Goal: Task Accomplishment & Management: Manage account settings

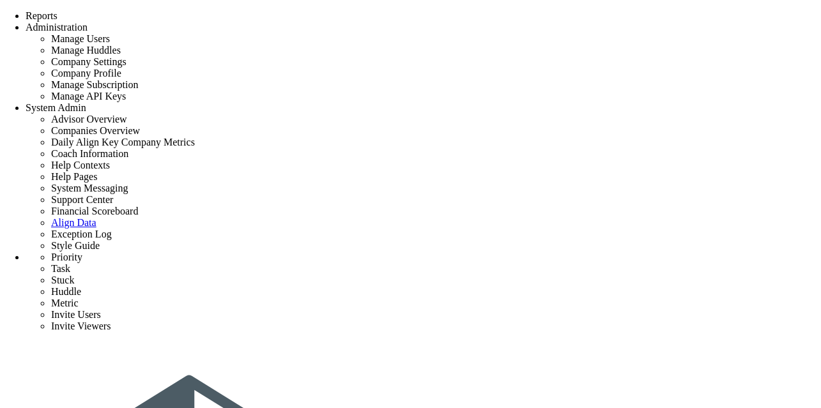
click at [88, 22] on span "Administration" at bounding box center [57, 27] width 62 height 11
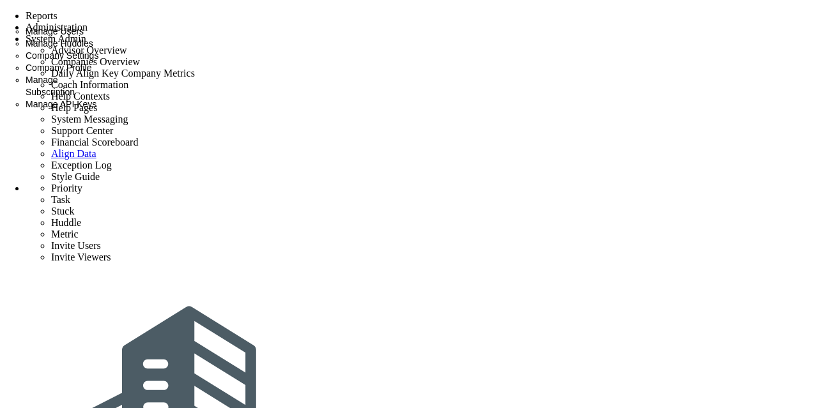
click at [93, 49] on span "Manage Huddles" at bounding box center [60, 43] width 68 height 10
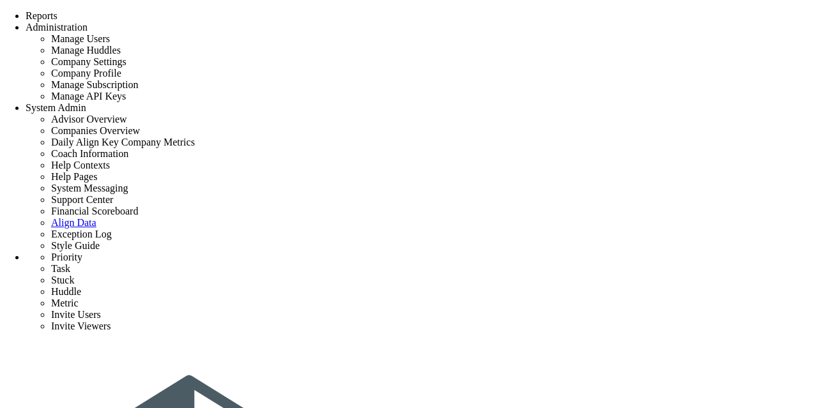
click at [88, 22] on span at bounding box center [88, 27] width 0 height 11
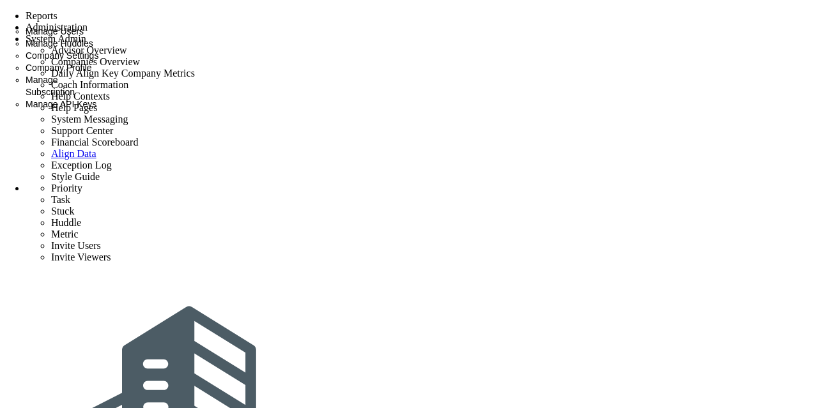
click at [98, 61] on span "Company Settings" at bounding box center [62, 55] width 73 height 10
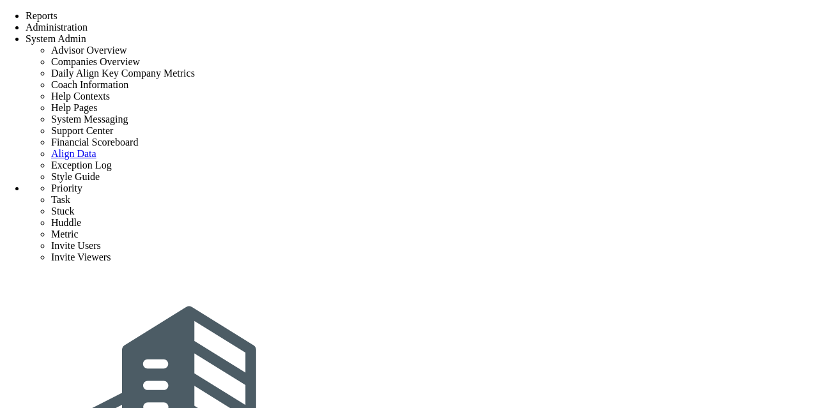
click at [88, 22] on span at bounding box center [88, 27] width 0 height 11
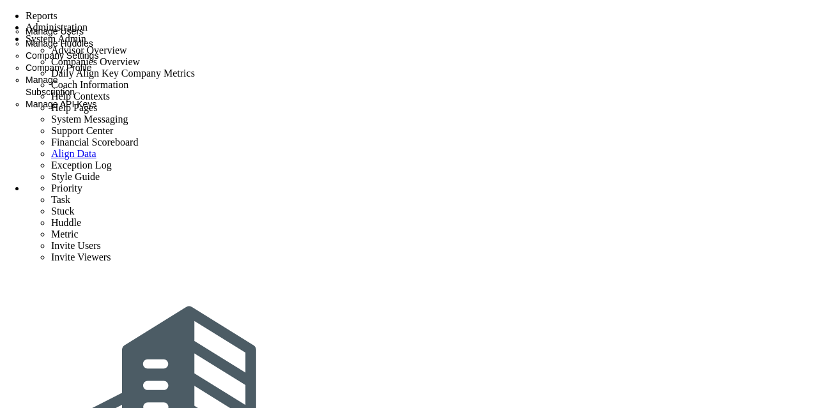
click at [92, 73] on span "Company Profile" at bounding box center [59, 68] width 66 height 10
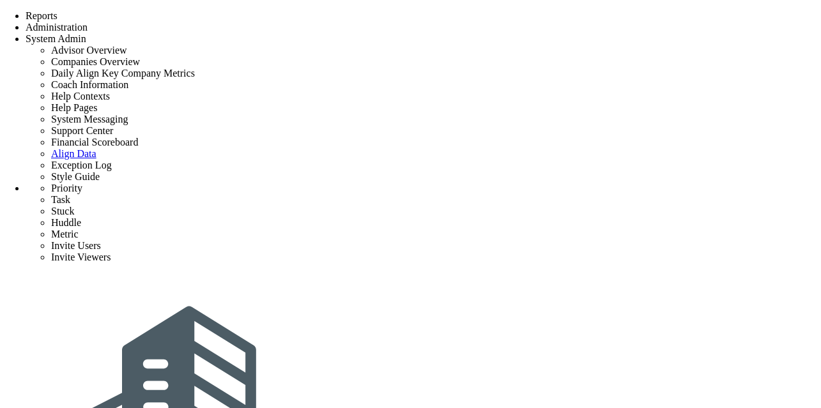
type input "Align-Build Testing"
type input "w"
paste input "[URL][DOMAIN_NAME]"
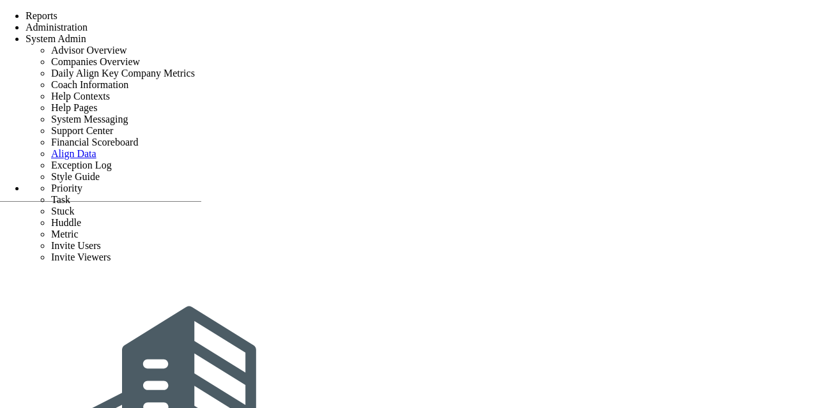
type input "[URL][DOMAIN_NAME]"
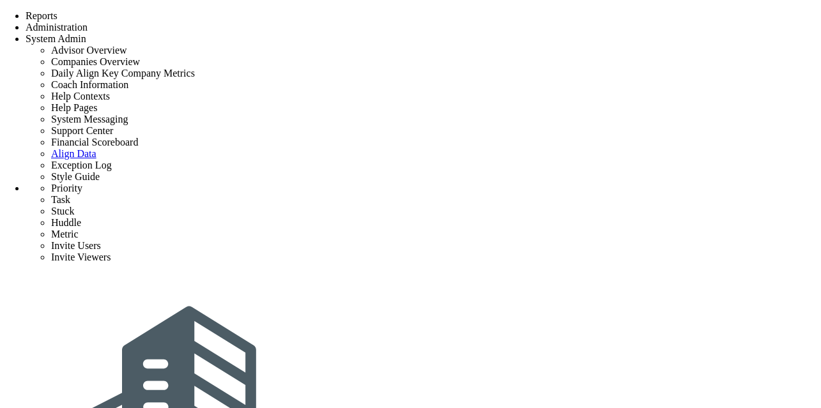
checkbox input "true"
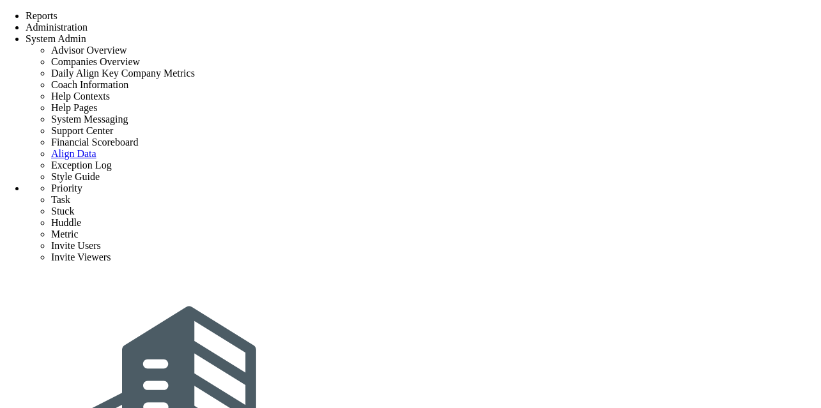
checkbox input "true"
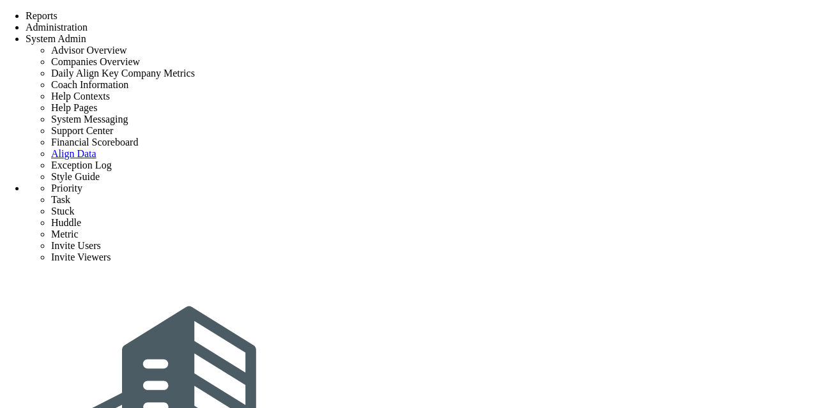
checkbox input "true"
type input "[EMAIL_ADDRESS][DOMAIN_NAME]"
type input "Sudhir"
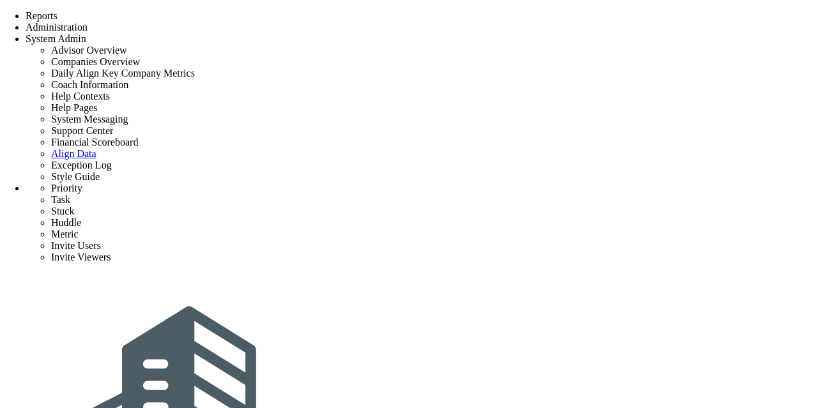
type input "Dakshinamurthy"
type input "CEO, Mindlinks"
type input "917"
type input "3000680"
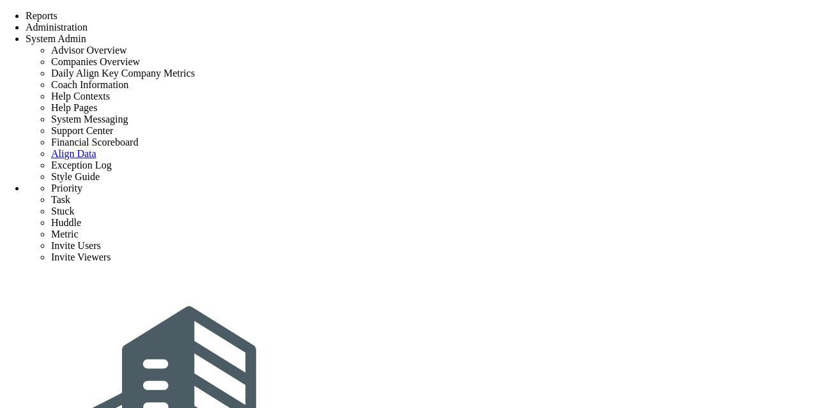
type input "CEO, Mindlink"
click at [88, 22] on span "Administration" at bounding box center [57, 27] width 62 height 11
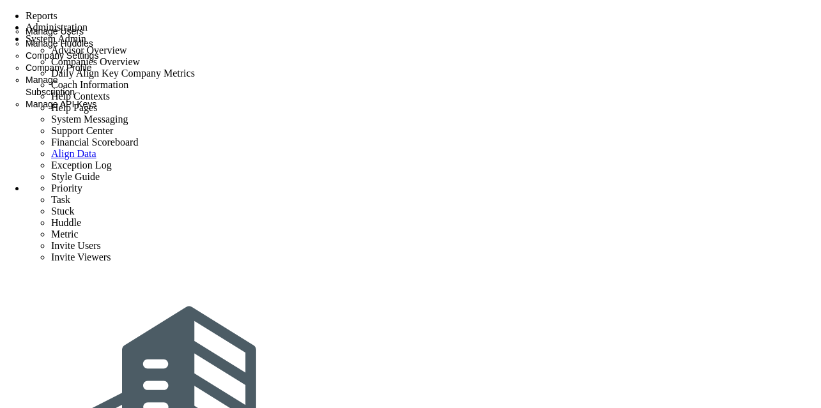
click at [88, 22] on span "Administration" at bounding box center [57, 27] width 62 height 11
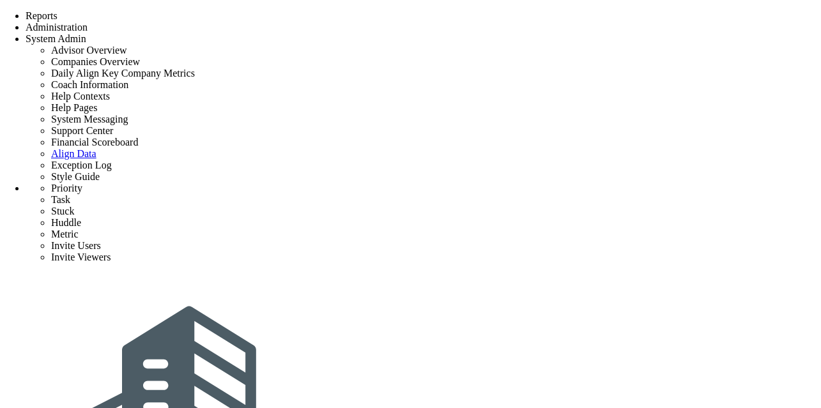
click at [88, 22] on span "Administration" at bounding box center [57, 27] width 62 height 11
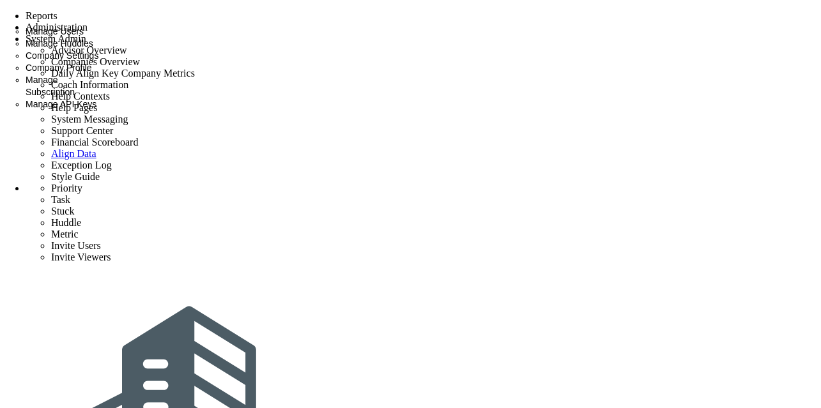
click at [93, 49] on span "Manage Huddles" at bounding box center [60, 43] width 68 height 10
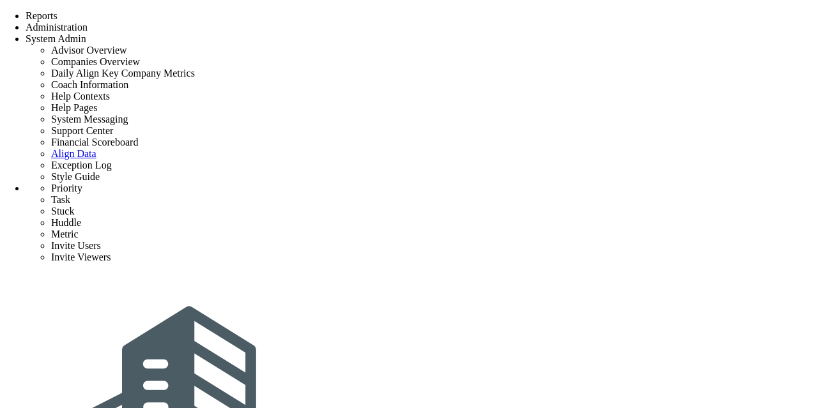
type input "[PERSON_NAME]"
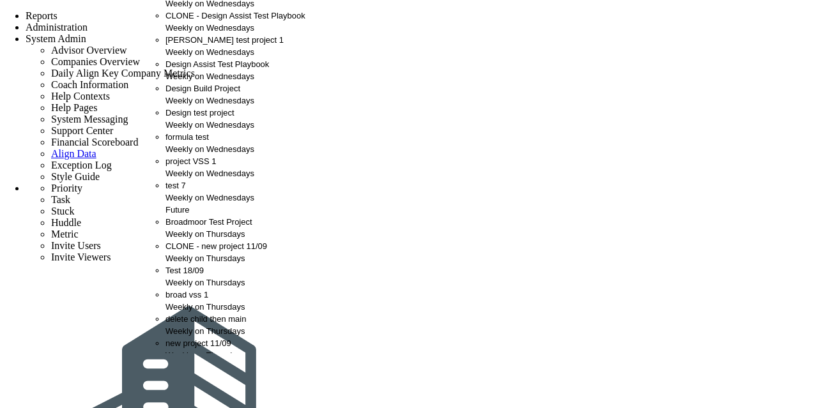
scroll to position [217, 0]
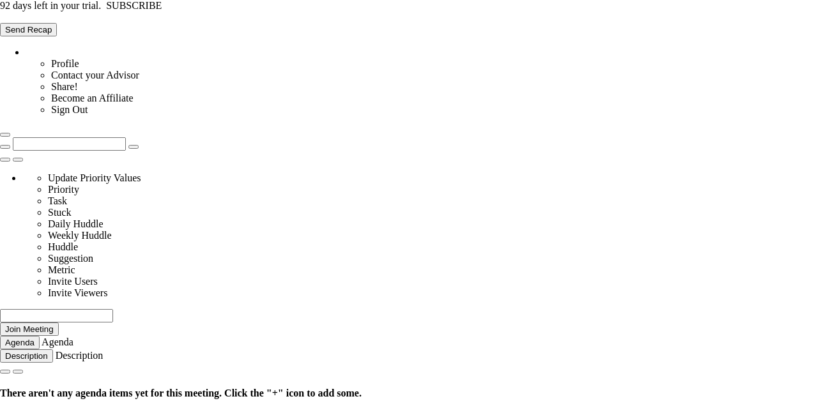
type input "[DATE]"
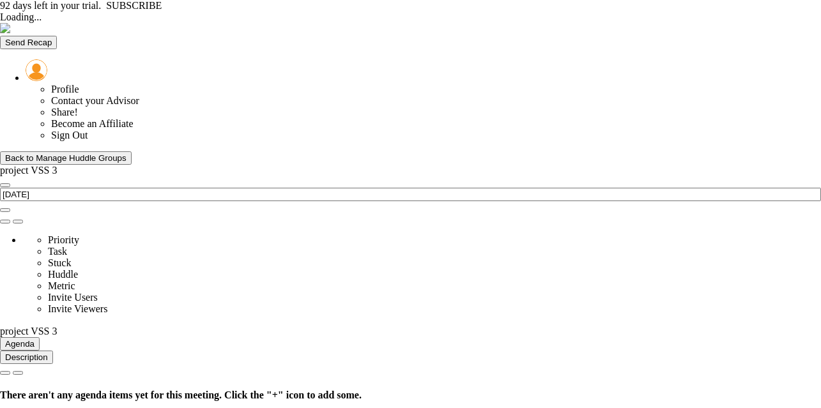
type input "[DATE]"
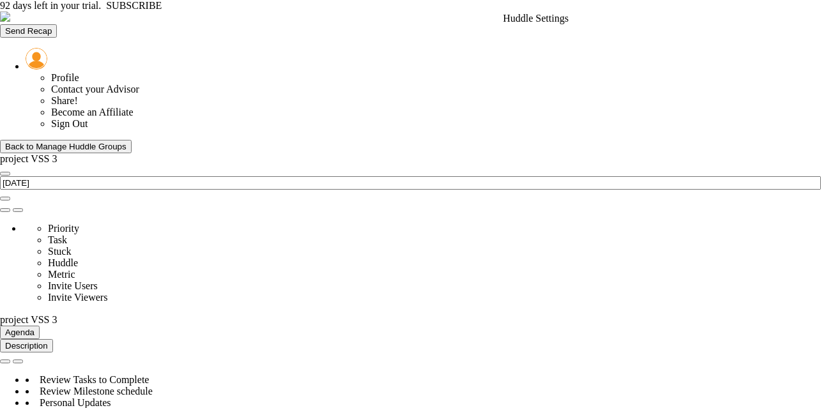
click at [5, 210] on span at bounding box center [5, 210] width 0 height 0
type input "project VSS 3"
type input "[PERSON_NAME]"
checkbox input "true"
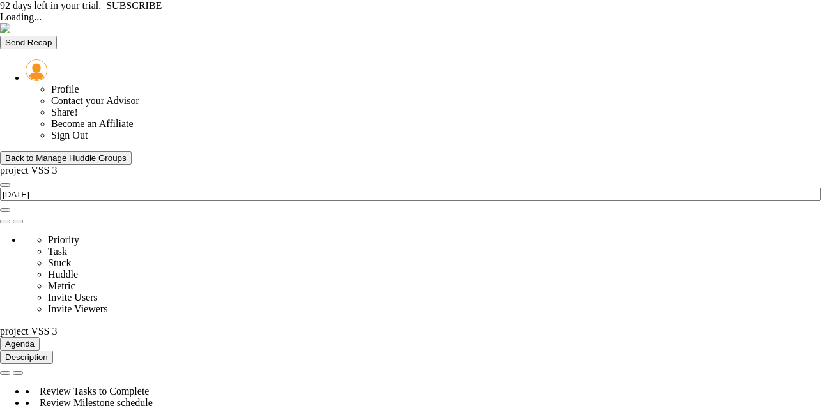
type input "[DATE]"
